Goal: Check status: Check status

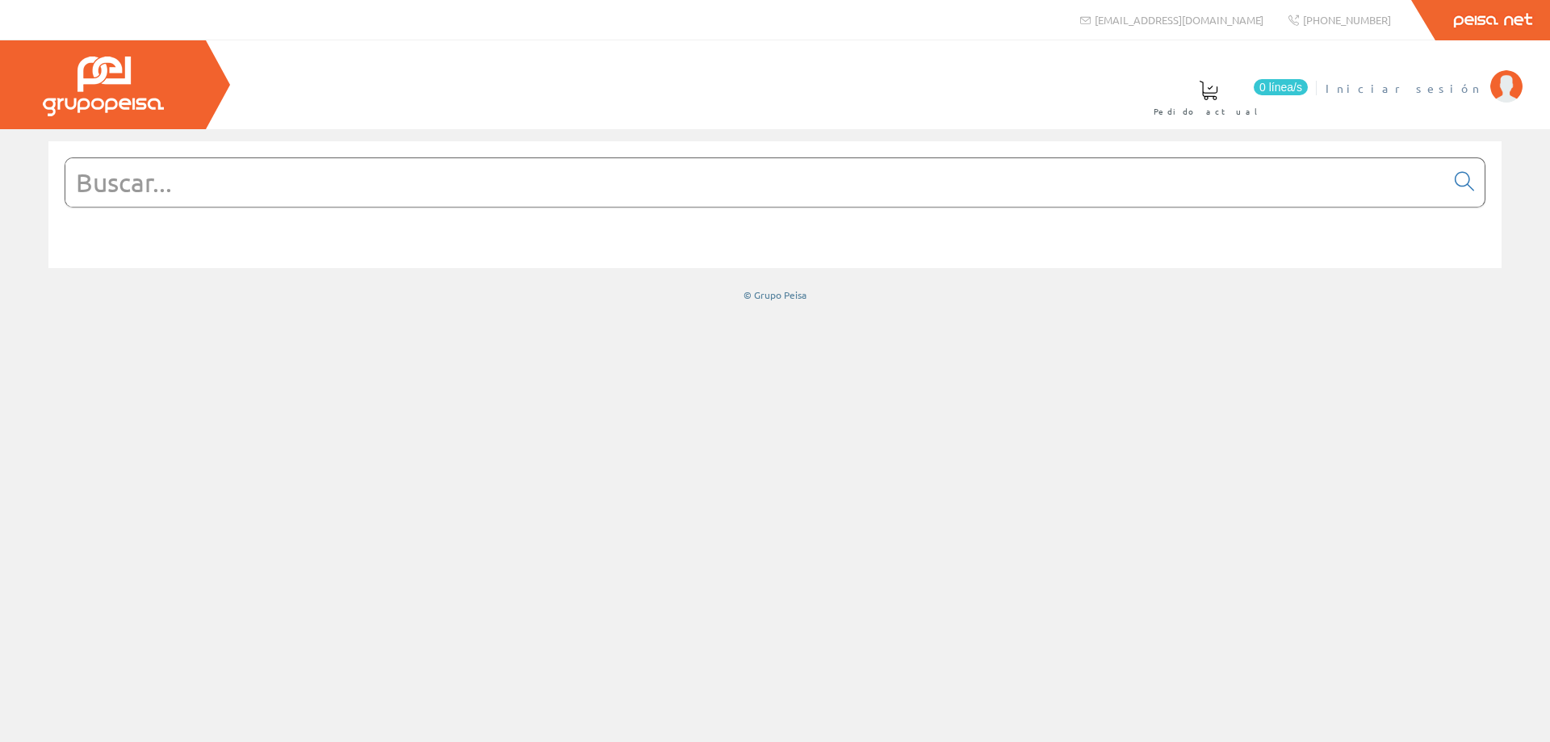
click at [1451, 88] on span "Iniciar sesión" at bounding box center [1404, 88] width 157 height 16
click at [1403, 92] on span "FERNANDEZ LLOBELL, ANGEL" at bounding box center [1329, 88] width 305 height 16
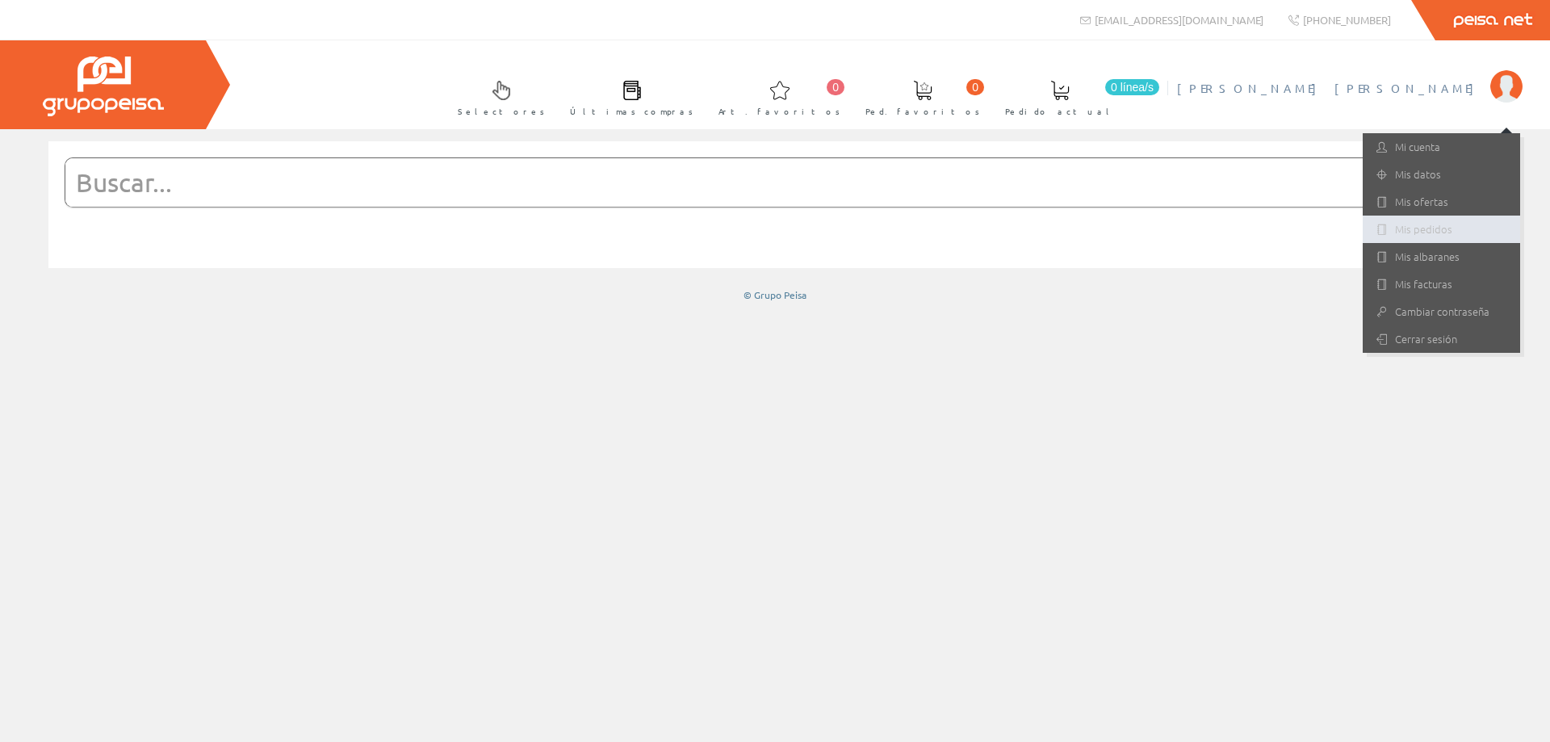
click at [1432, 225] on link "Mis pedidos" at bounding box center [1441, 229] width 157 height 27
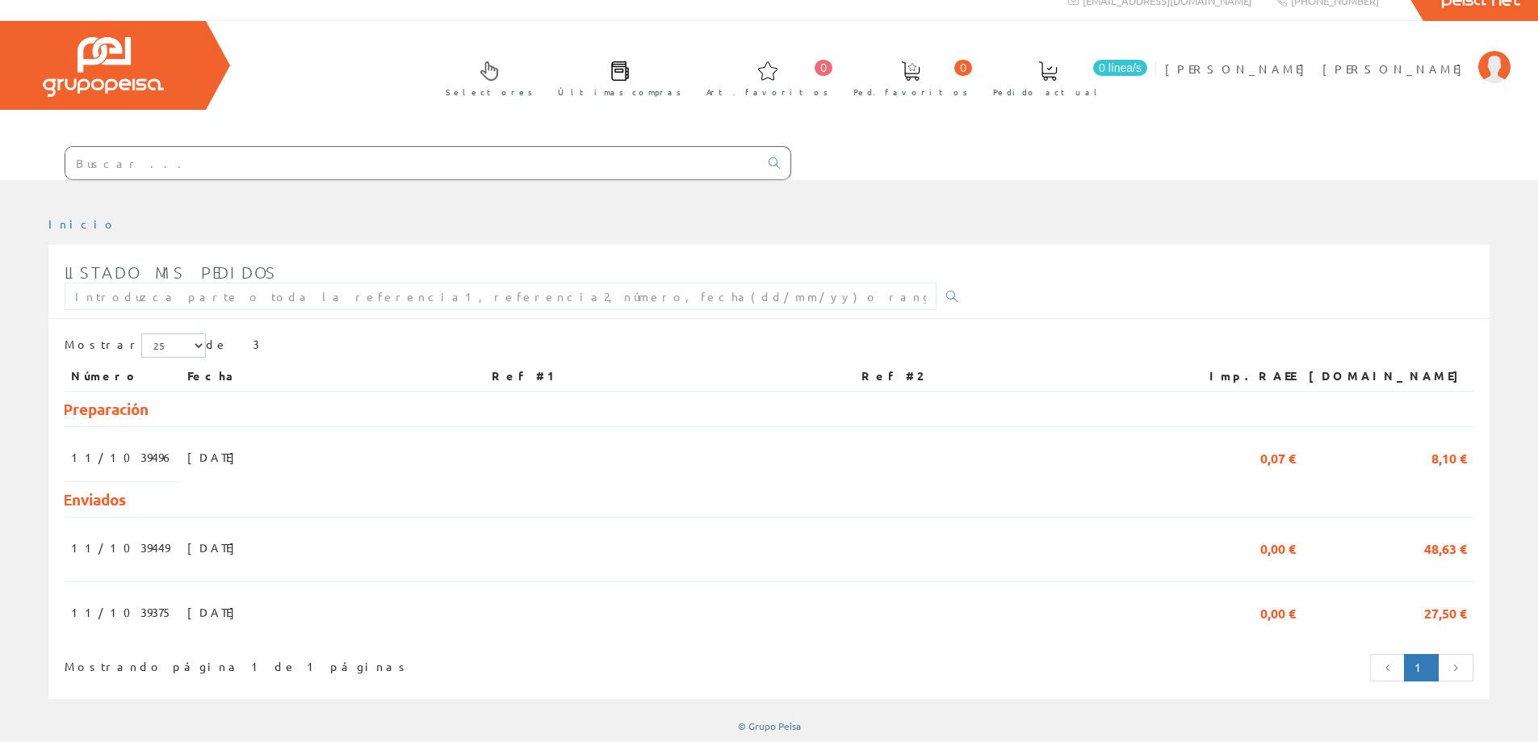
scroll to position [25, 0]
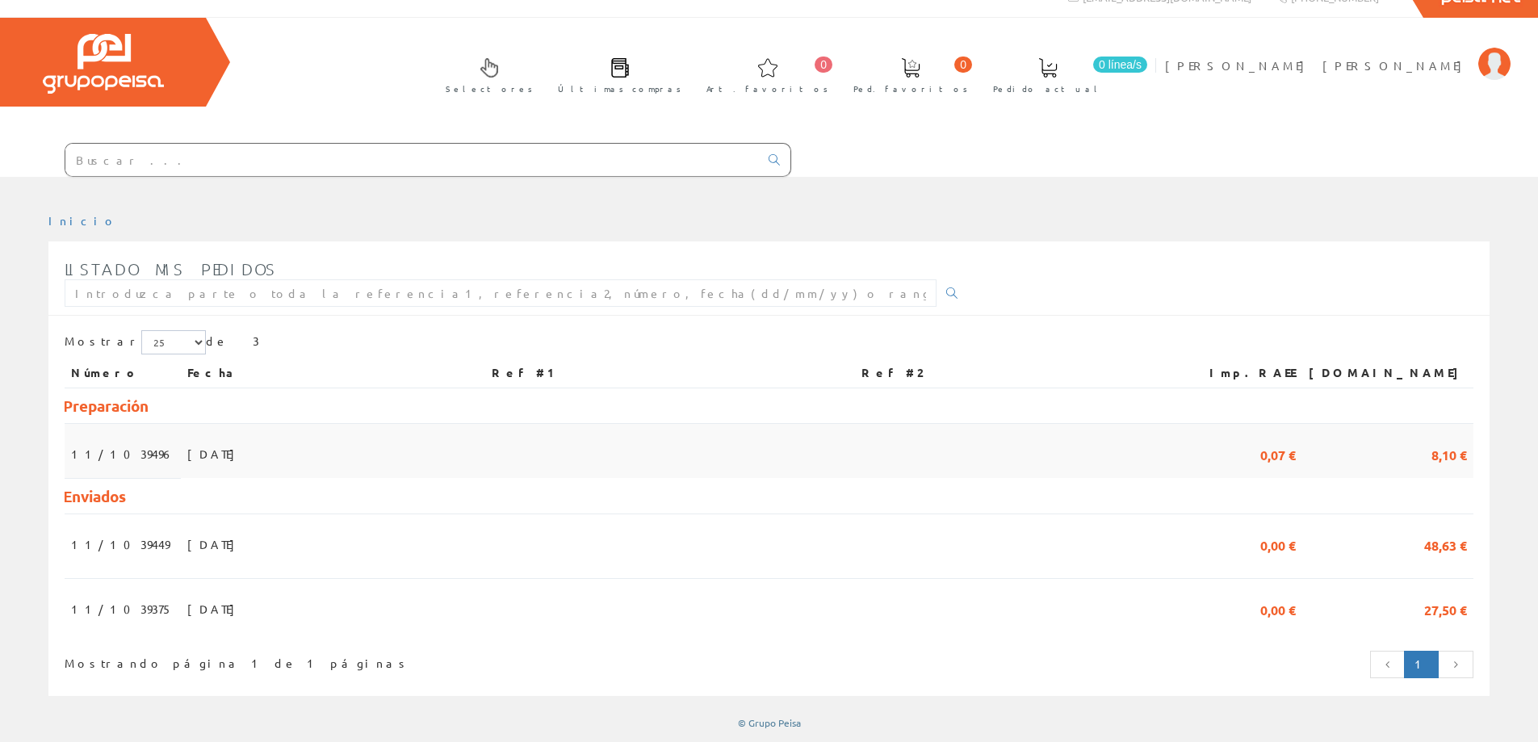
click at [208, 458] on span "28/08/2025" at bounding box center [215, 453] width 56 height 27
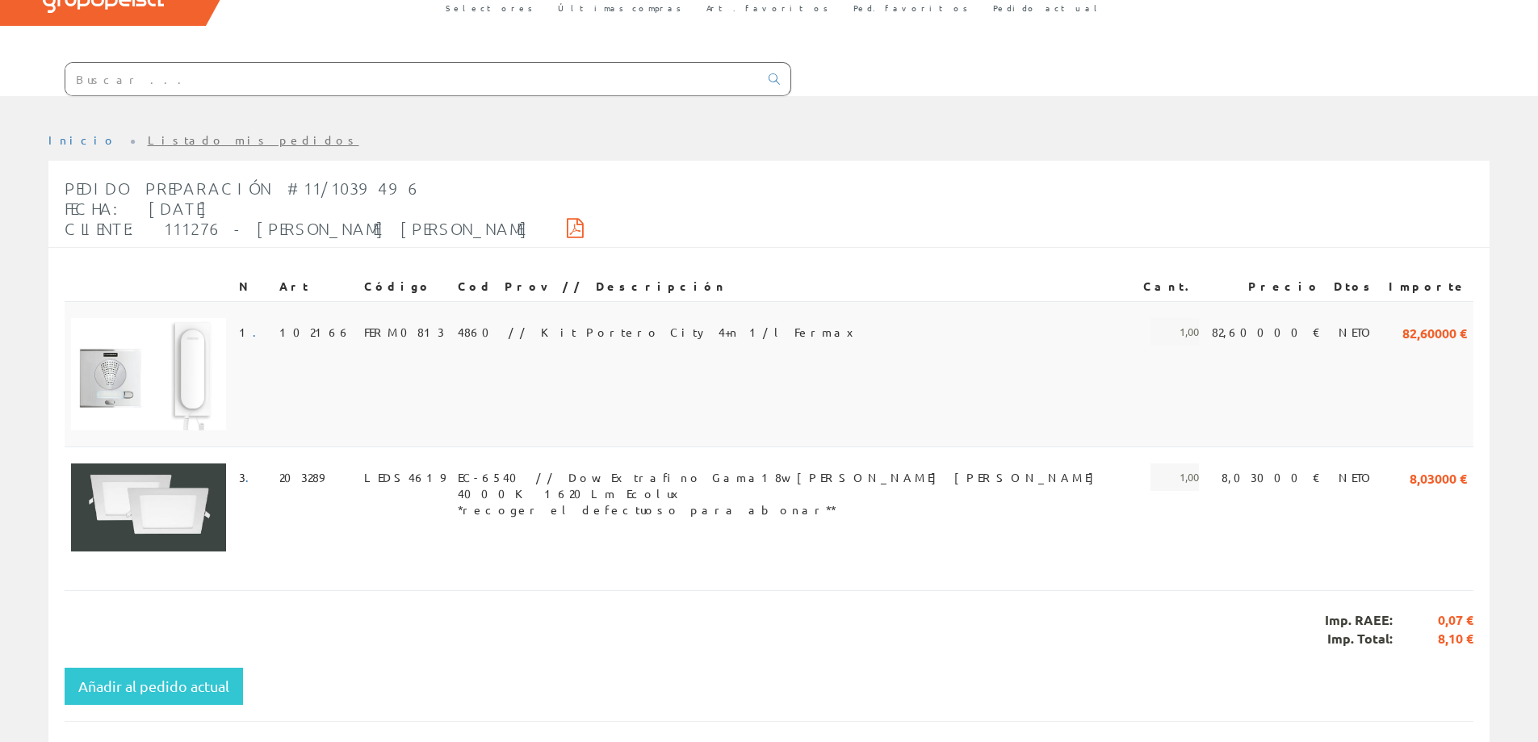
scroll to position [74, 0]
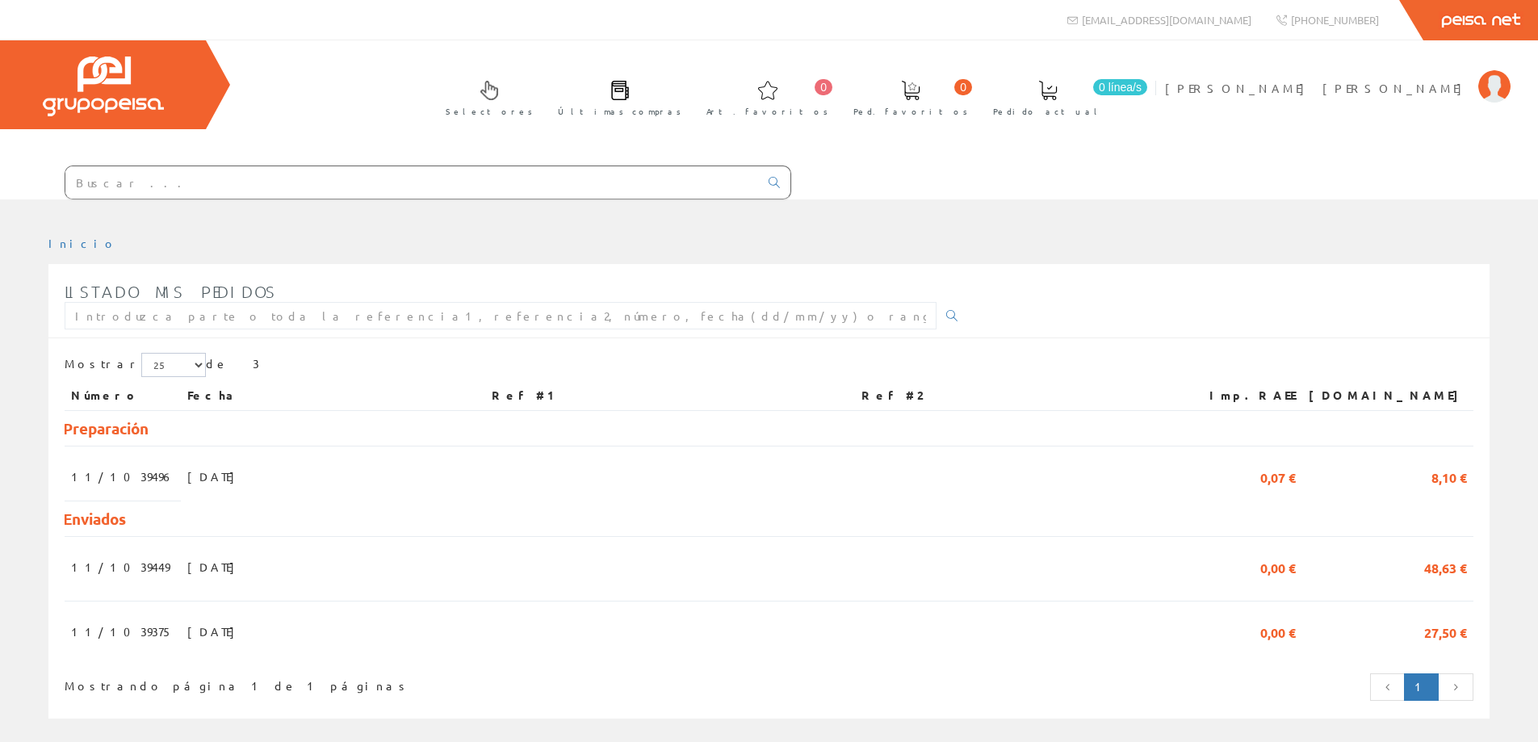
scroll to position [25, 0]
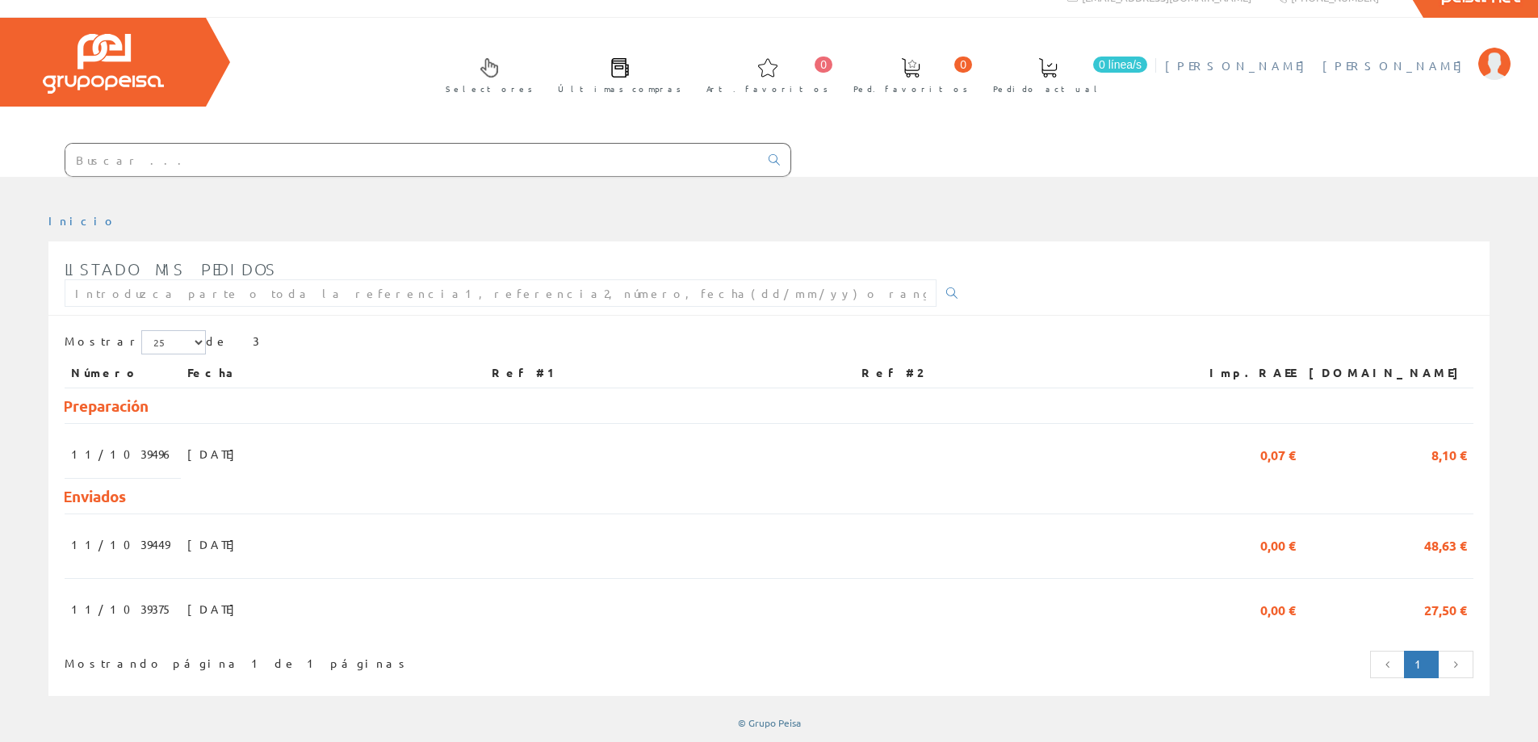
click at [1409, 68] on span "[PERSON_NAME] [PERSON_NAME]" at bounding box center [1317, 65] width 305 height 16
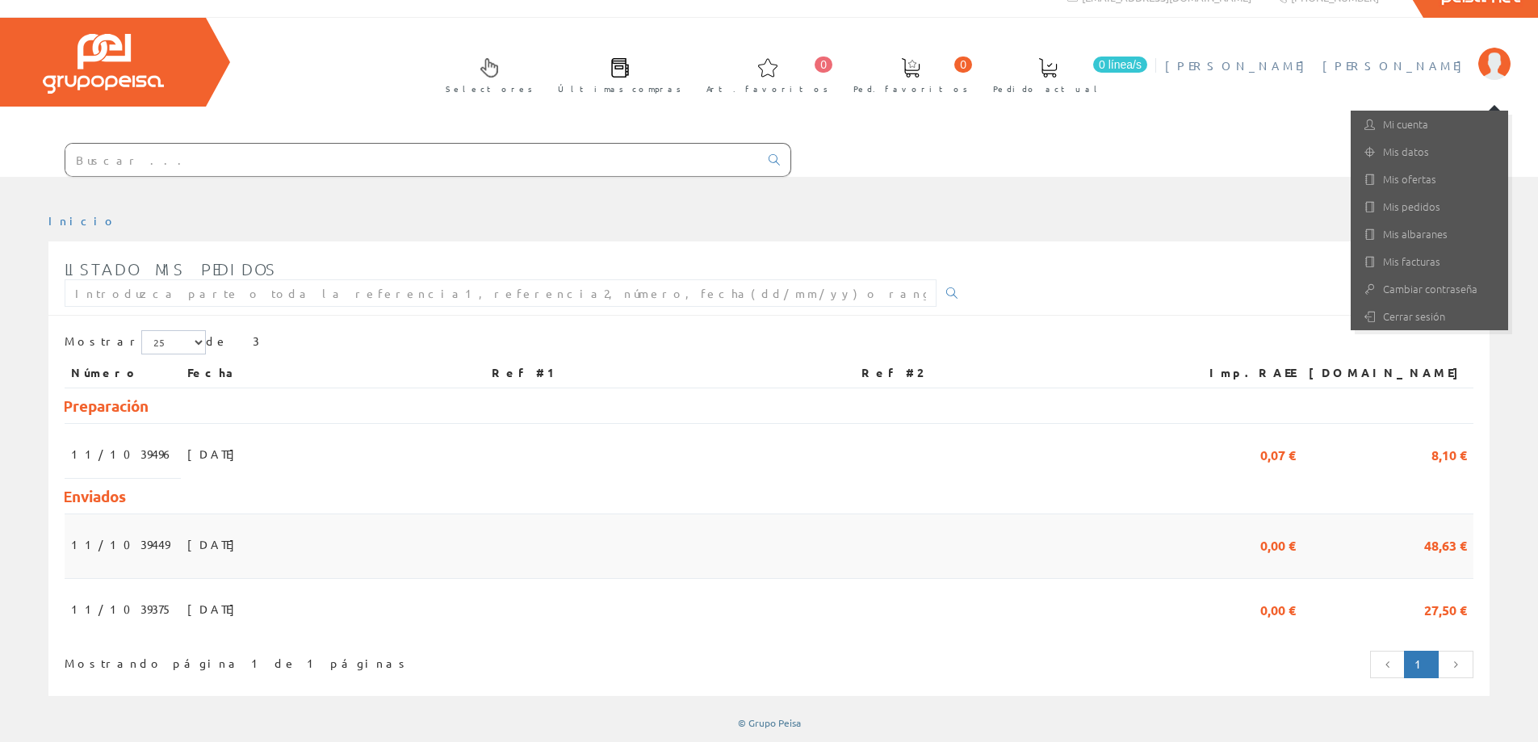
click at [193, 542] on span "[DATE]" at bounding box center [215, 544] width 56 height 27
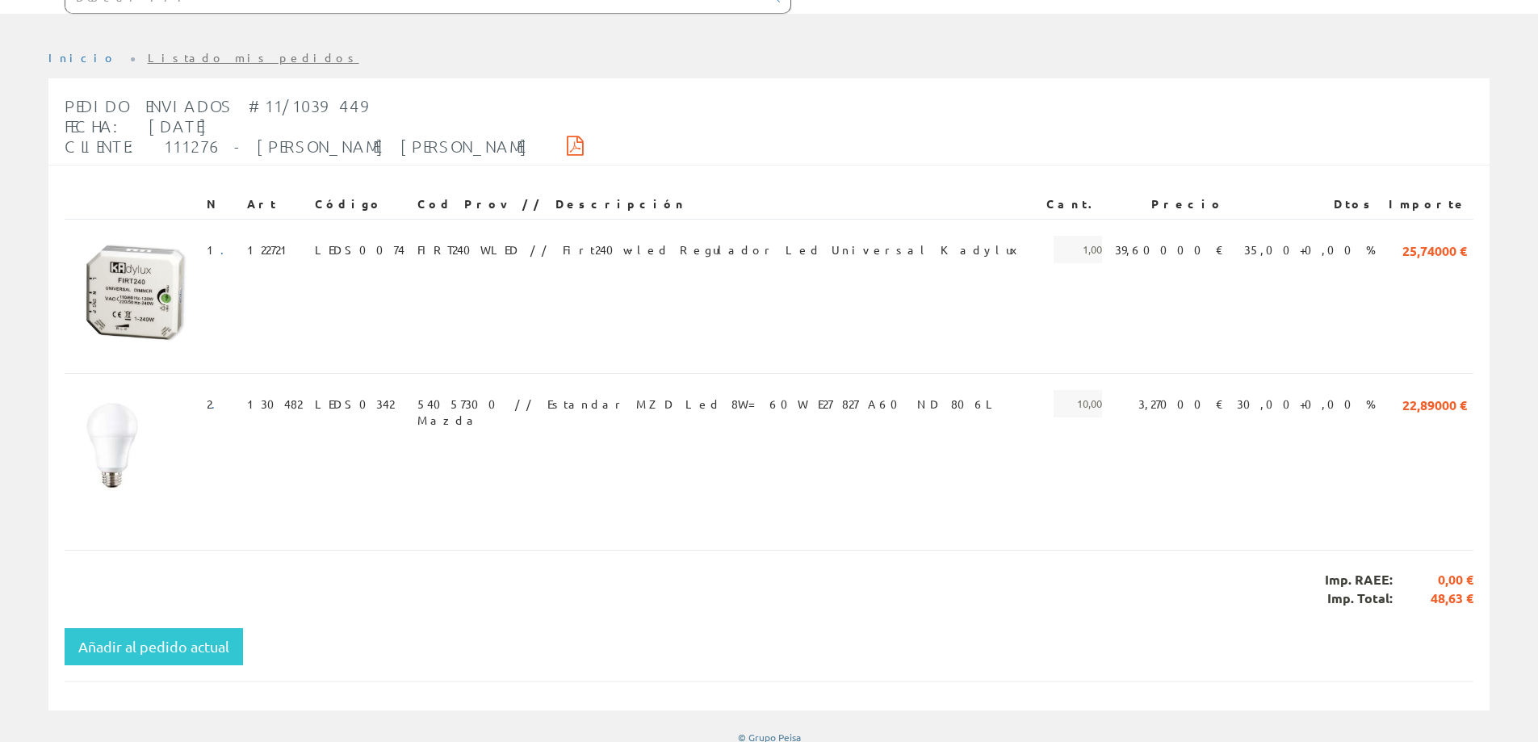
scroll to position [198, 0]
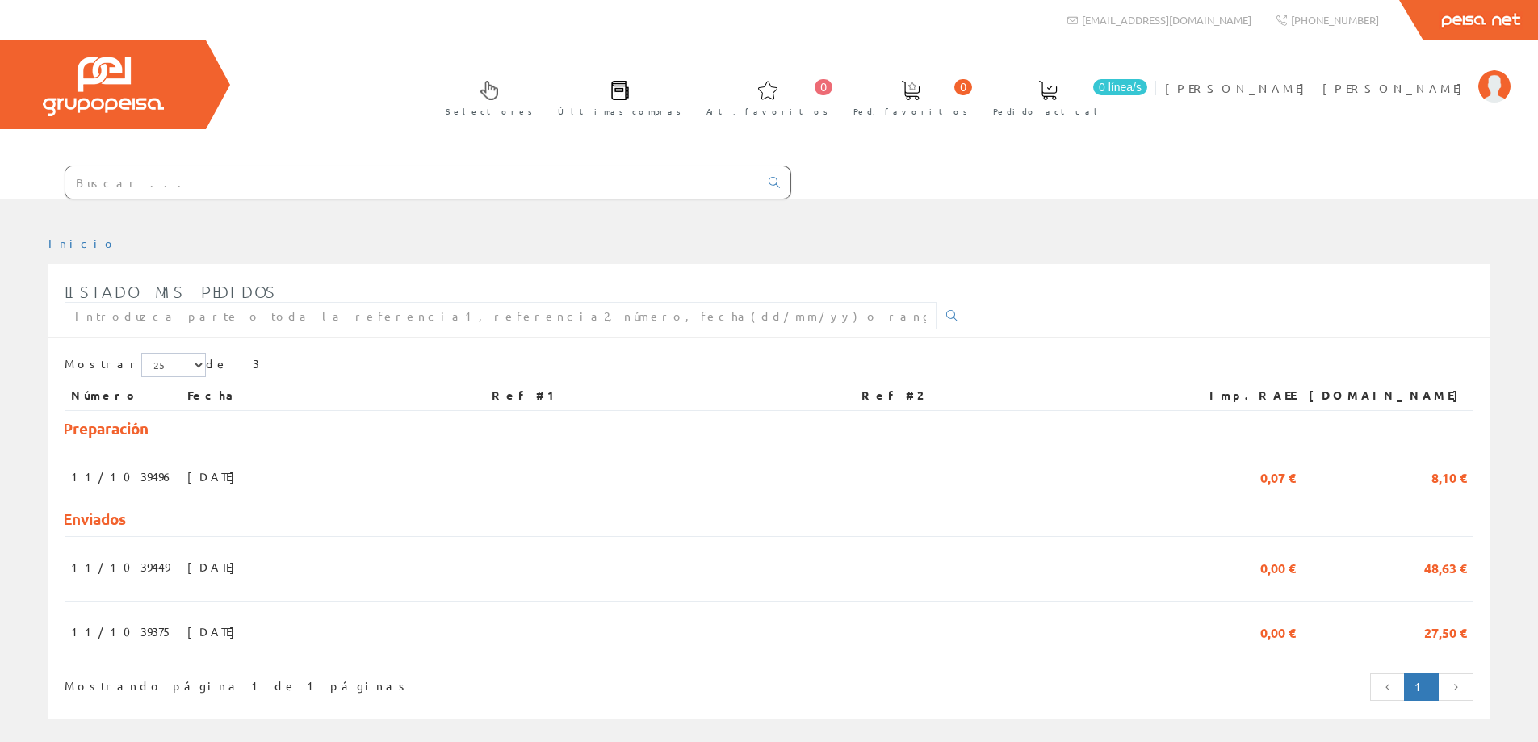
scroll to position [25, 0]
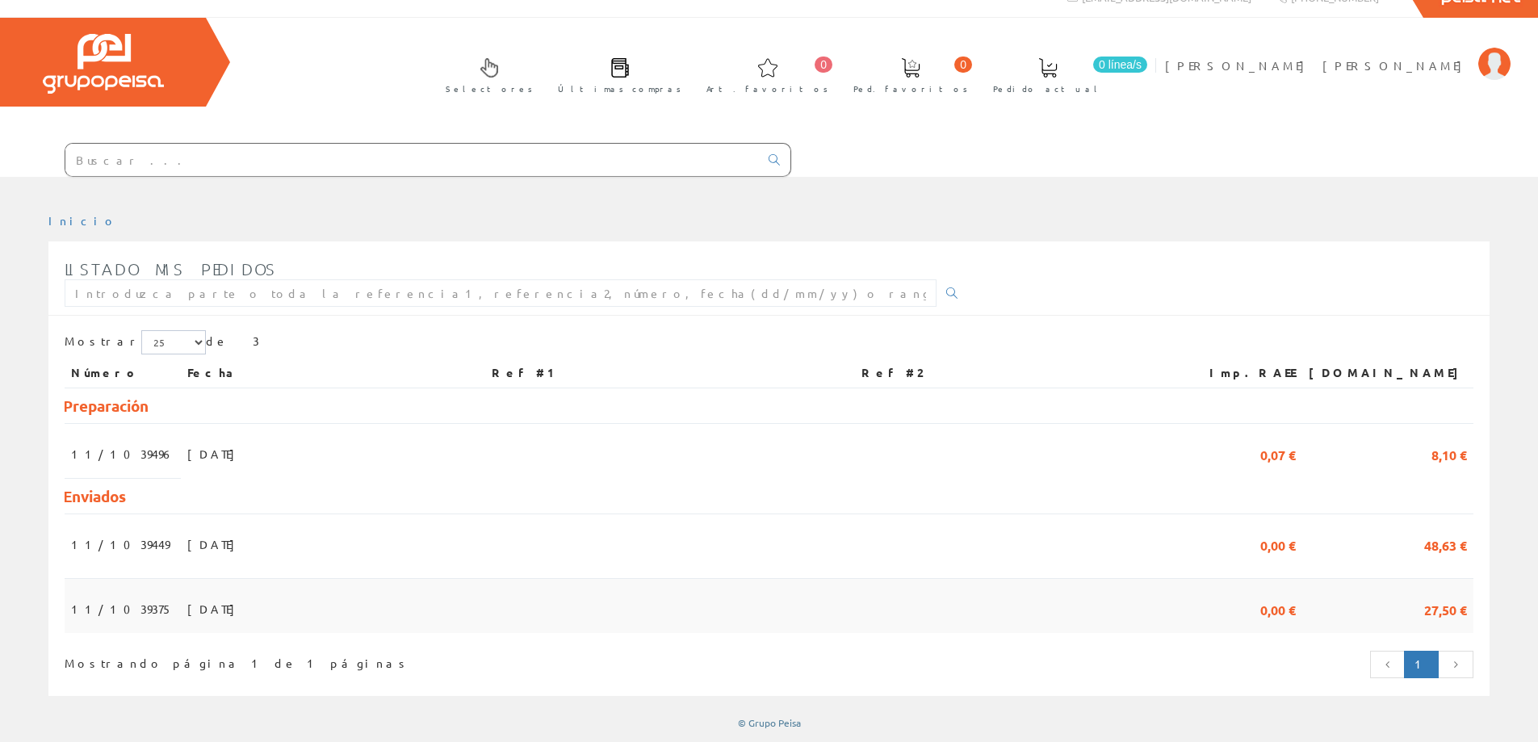
click at [187, 609] on span "[DATE]" at bounding box center [215, 608] width 56 height 27
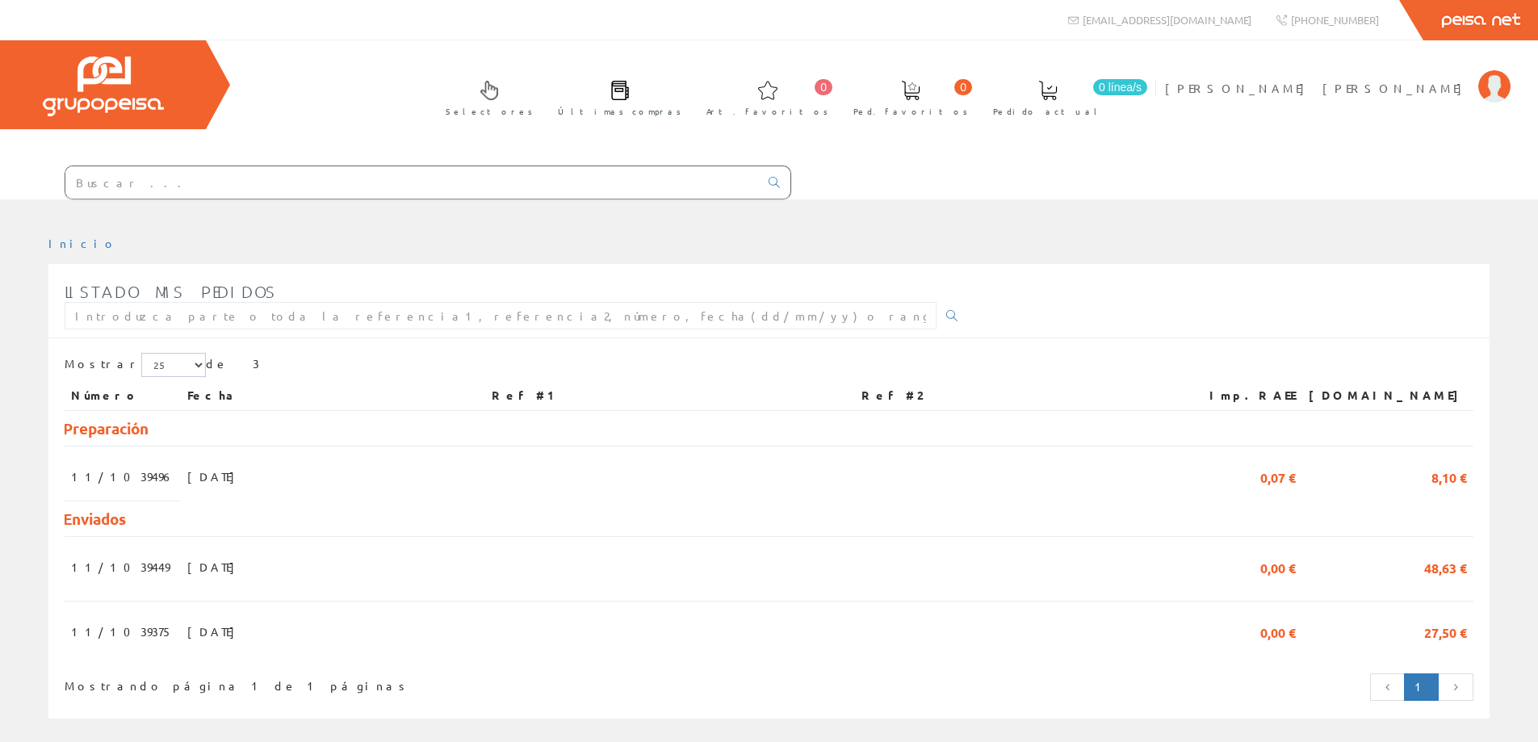
scroll to position [25, 0]
